Goal: Information Seeking & Learning: Learn about a topic

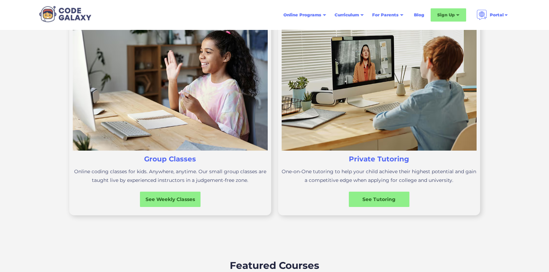
scroll to position [244, 0]
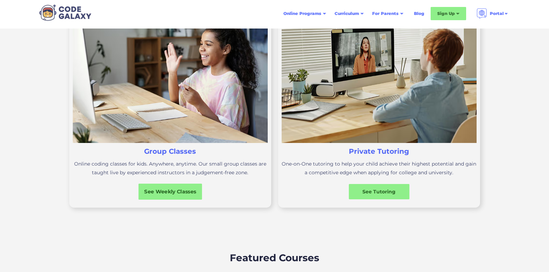
click at [157, 190] on div "See Weekly Classes" at bounding box center [170, 191] width 64 height 7
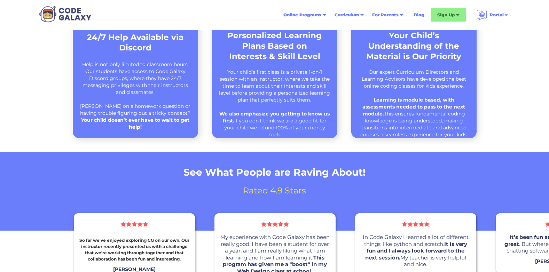
scroll to position [418, 0]
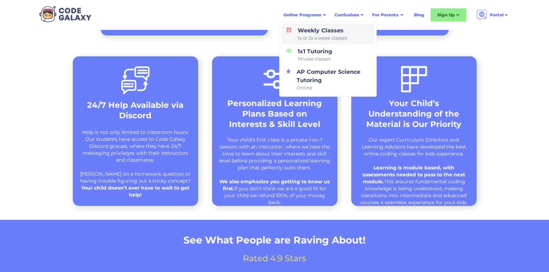
click at [318, 31] on div "Weekly Classes 1x or 2x a week classes" at bounding box center [321, 33] width 52 height 15
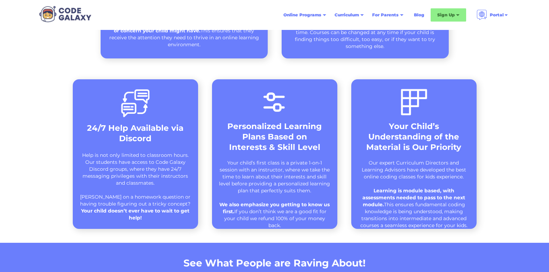
scroll to position [418, 0]
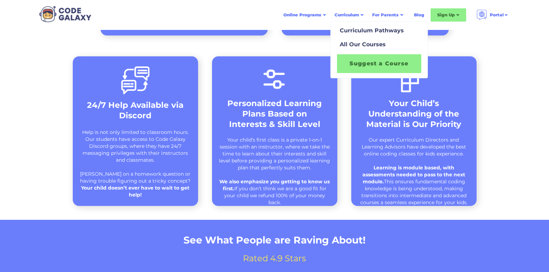
click at [352, 14] on div "Curriculum" at bounding box center [346, 14] width 24 height 7
click at [357, 31] on div "Curriculum Pathways" at bounding box center [370, 30] width 67 height 8
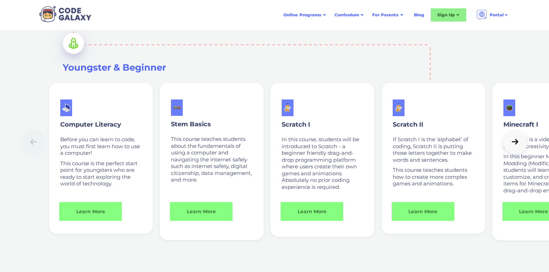
scroll to position [487, 0]
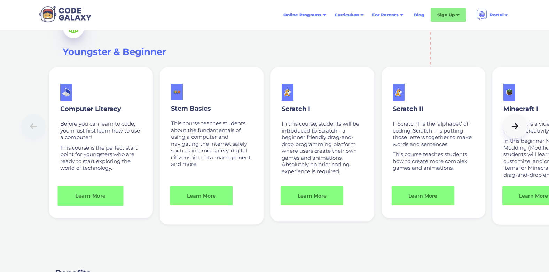
click at [97, 193] on link "Learn More" at bounding box center [91, 196] width 66 height 20
